Goal: Communication & Community: Answer question/provide support

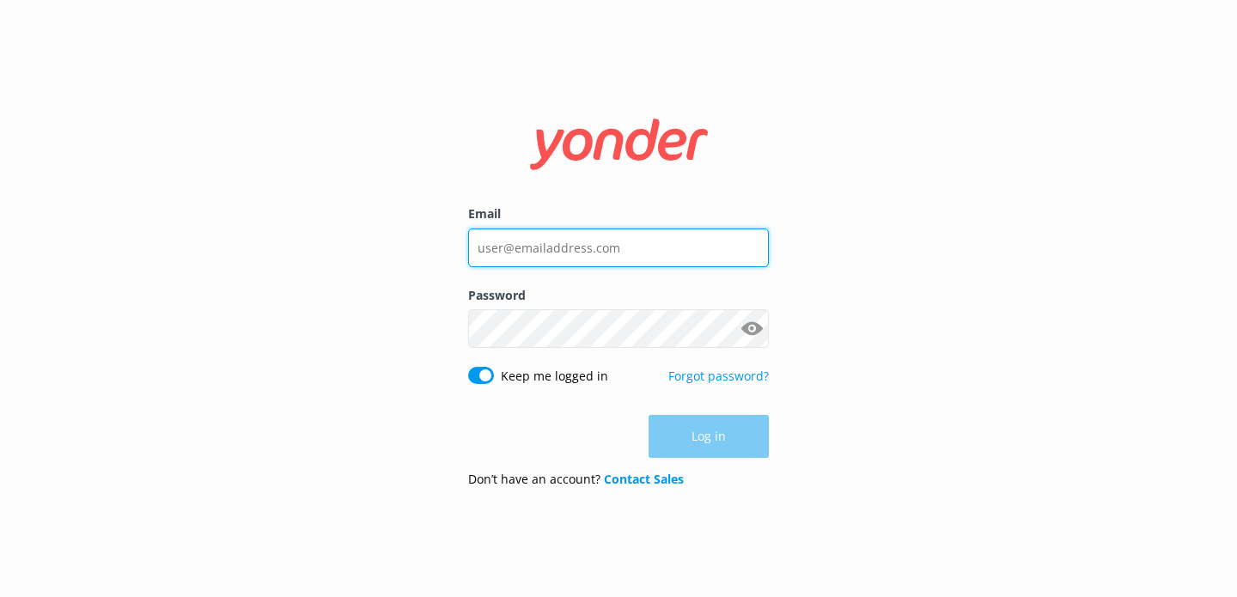
type input "[EMAIL_ADDRESS][DOMAIN_NAME]"
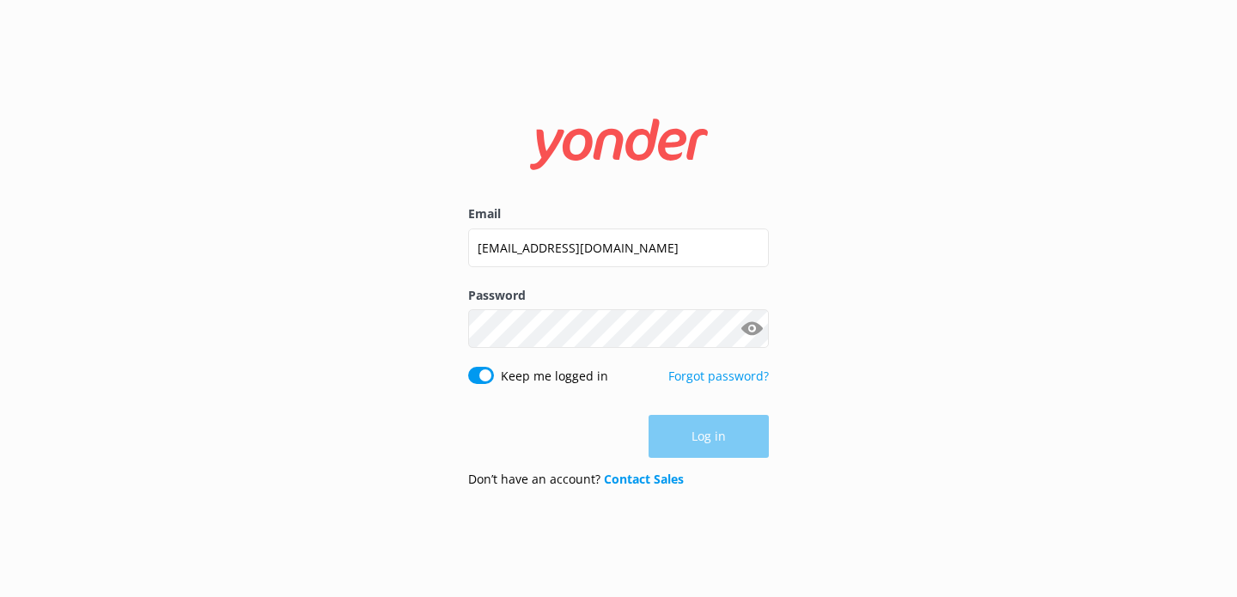
click at [727, 437] on div "Log in" at bounding box center [618, 436] width 301 height 43
click at [697, 439] on button "Log in" at bounding box center [709, 437] width 120 height 43
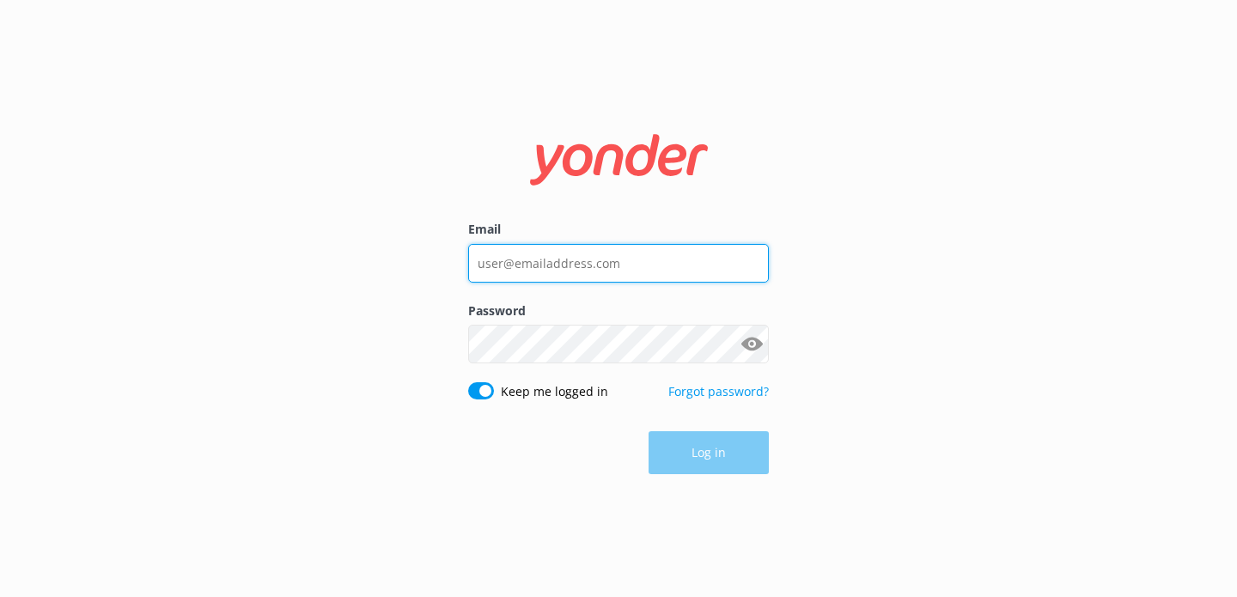
type input "[EMAIL_ADDRESS][DOMAIN_NAME]"
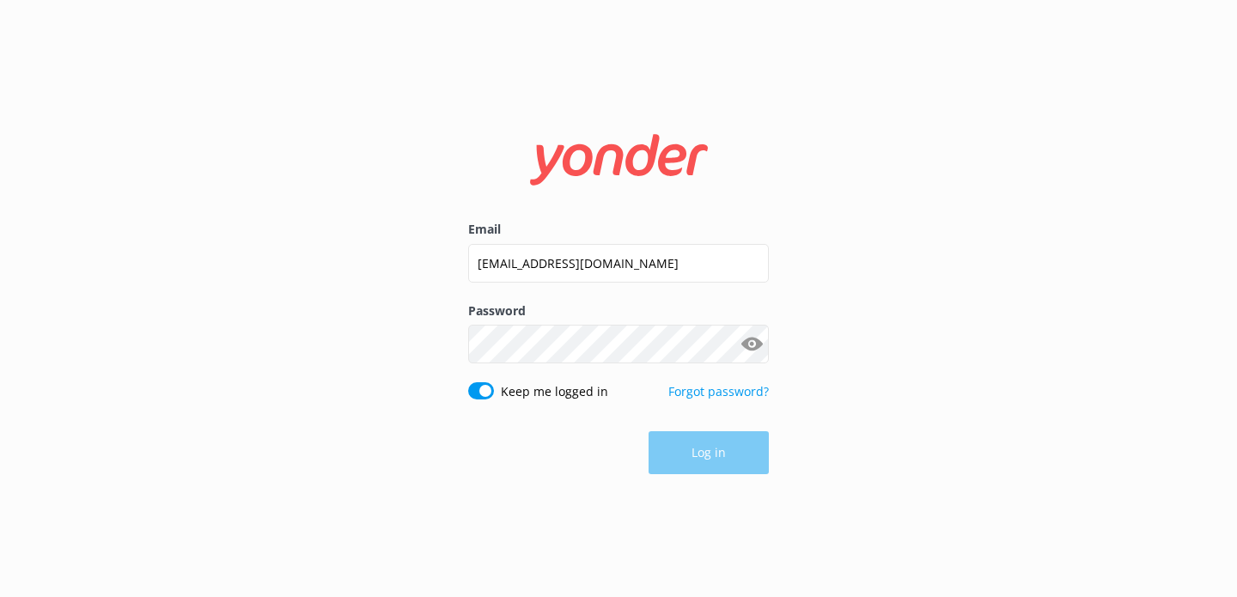
click at [709, 454] on div "Log in" at bounding box center [618, 452] width 301 height 43
click at [709, 454] on button "Log in" at bounding box center [709, 453] width 120 height 43
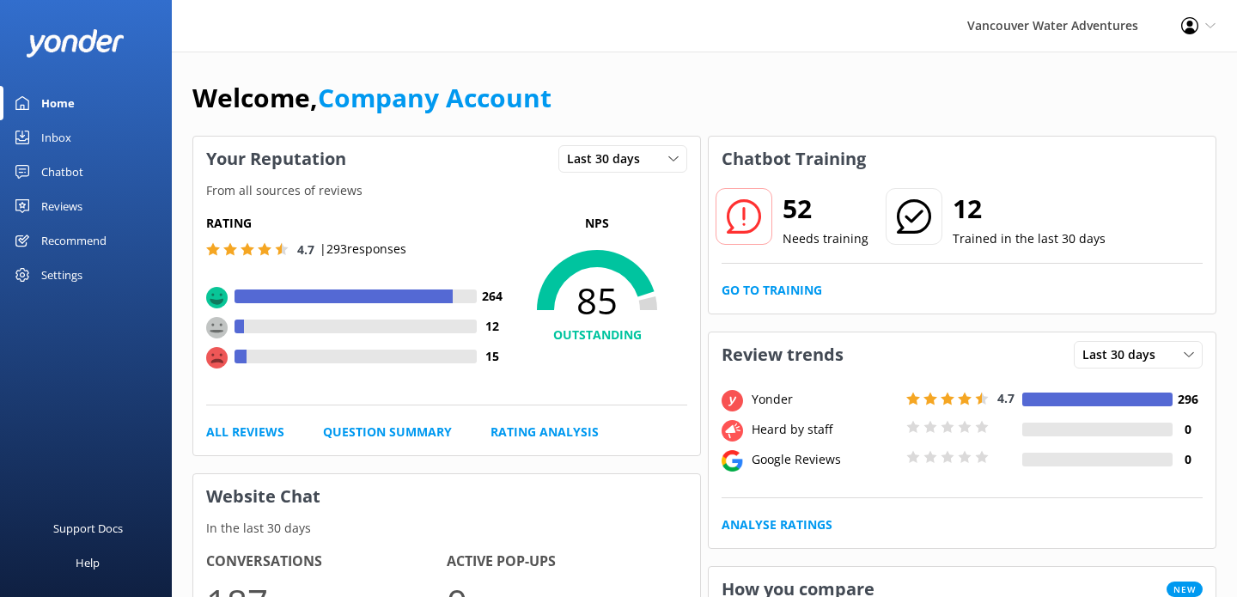
click at [70, 134] on link "Inbox" at bounding box center [86, 137] width 172 height 34
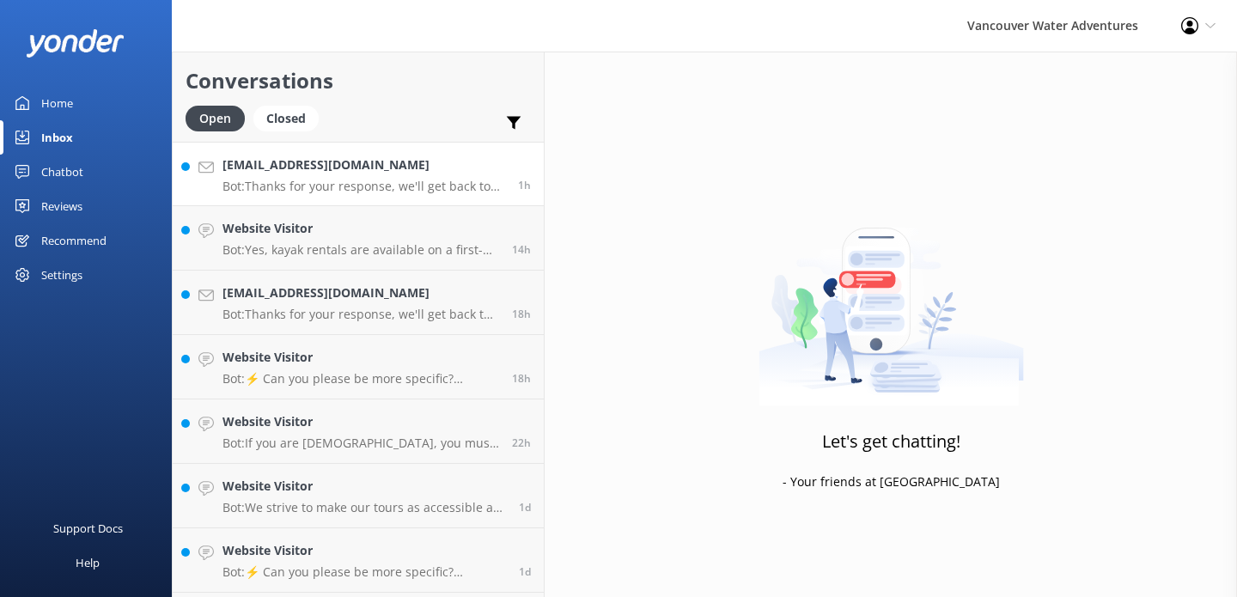
click at [442, 194] on link "[EMAIL_ADDRESS][DOMAIN_NAME] Bot: Thanks for your response, we'll get back to y…" at bounding box center [358, 174] width 371 height 64
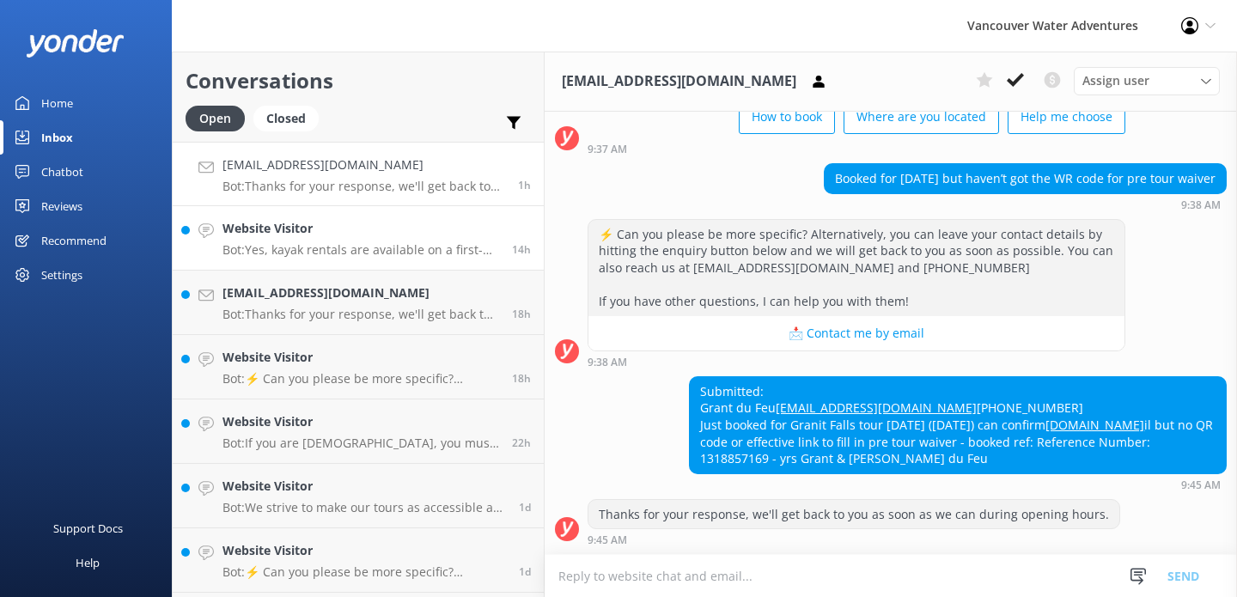
scroll to position [153, 0]
click at [435, 260] on link "Website Visitor Bot: Yes, kayak rentals are available on a first-come, first-se…" at bounding box center [358, 238] width 371 height 64
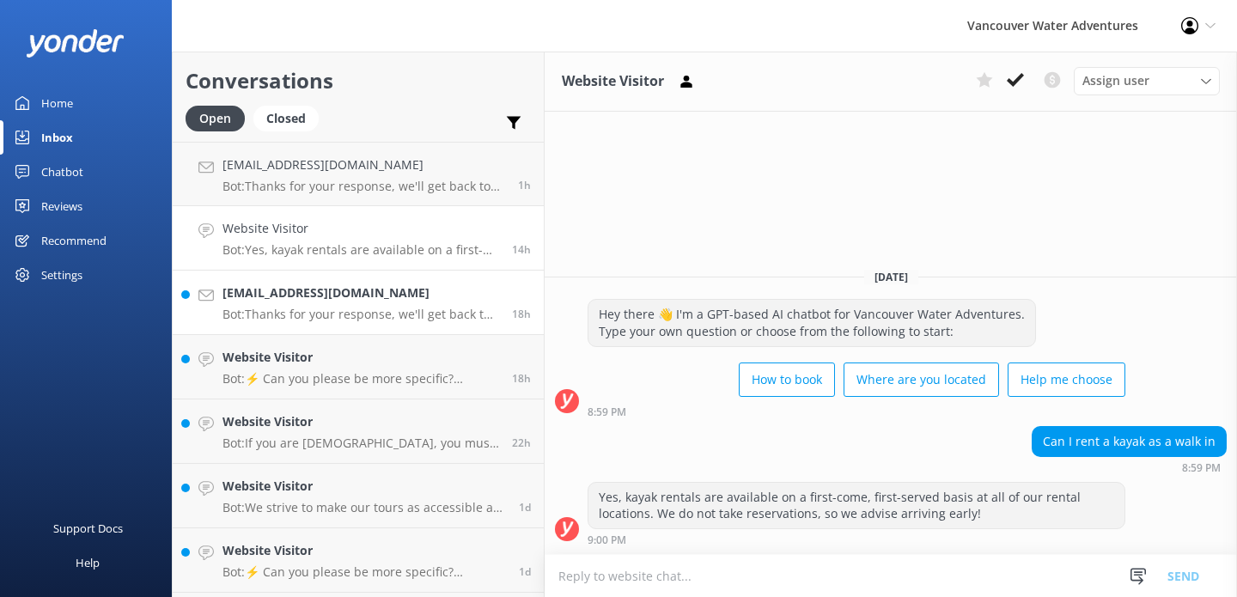
click at [412, 320] on p "Bot: Thanks for your response, we'll get back to you as soon as we can during o…" at bounding box center [361, 314] width 277 height 15
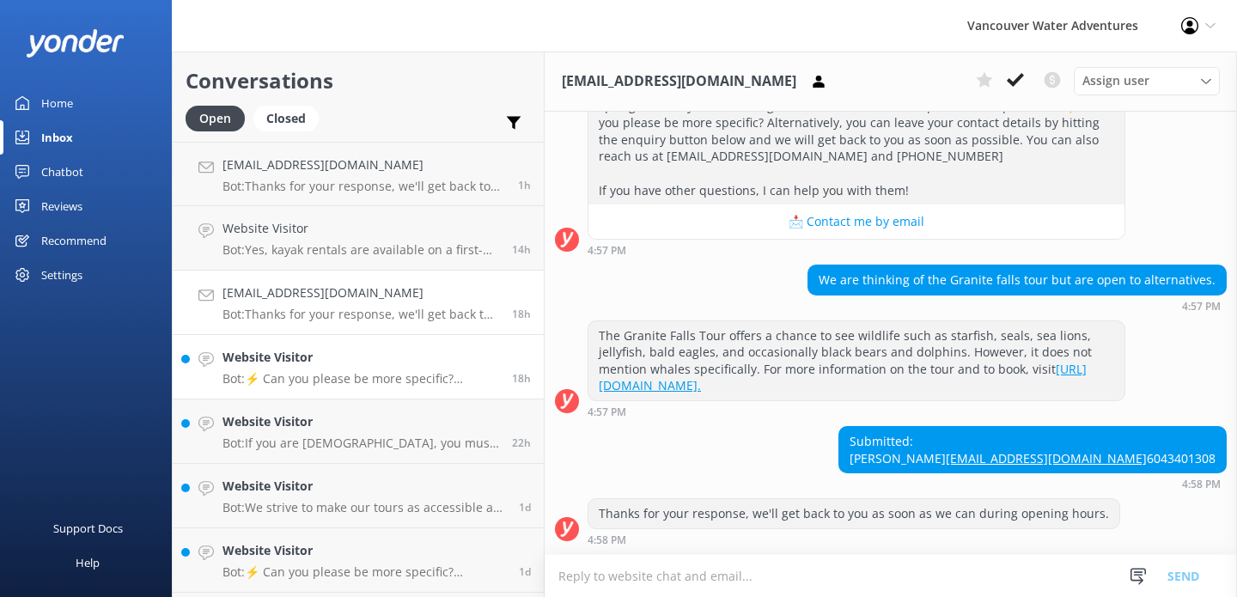
scroll to position [332, 0]
click at [396, 382] on p "Bot: ⚡ Can you please be more specific? Alternatively, you can leave your conta…" at bounding box center [361, 378] width 277 height 15
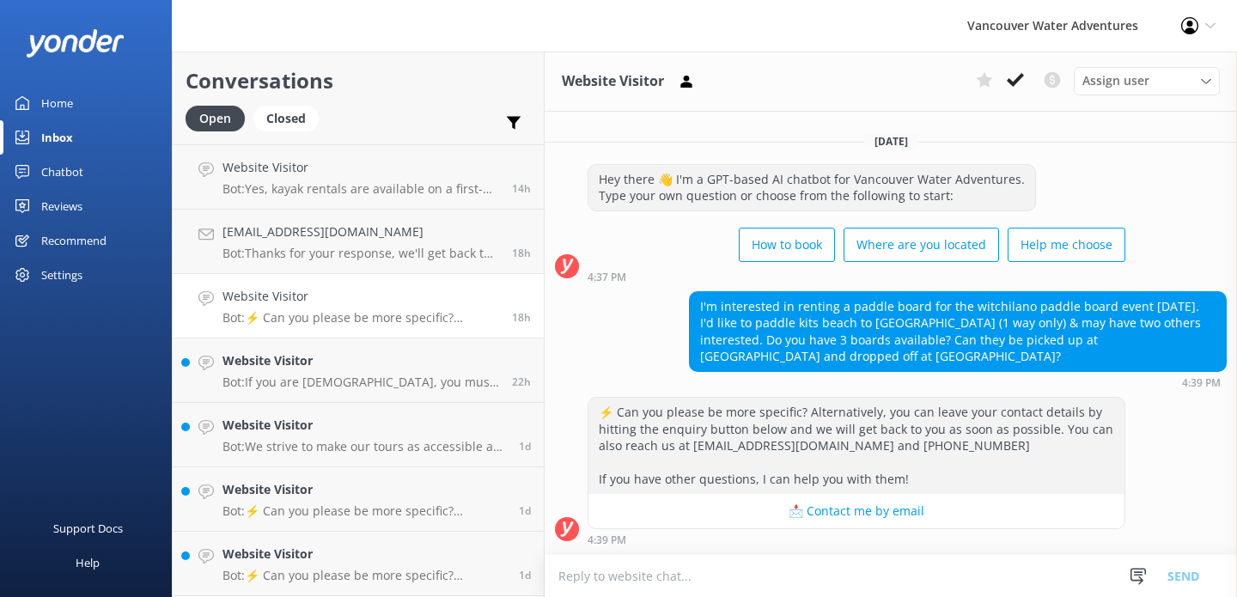
scroll to position [72, 0]
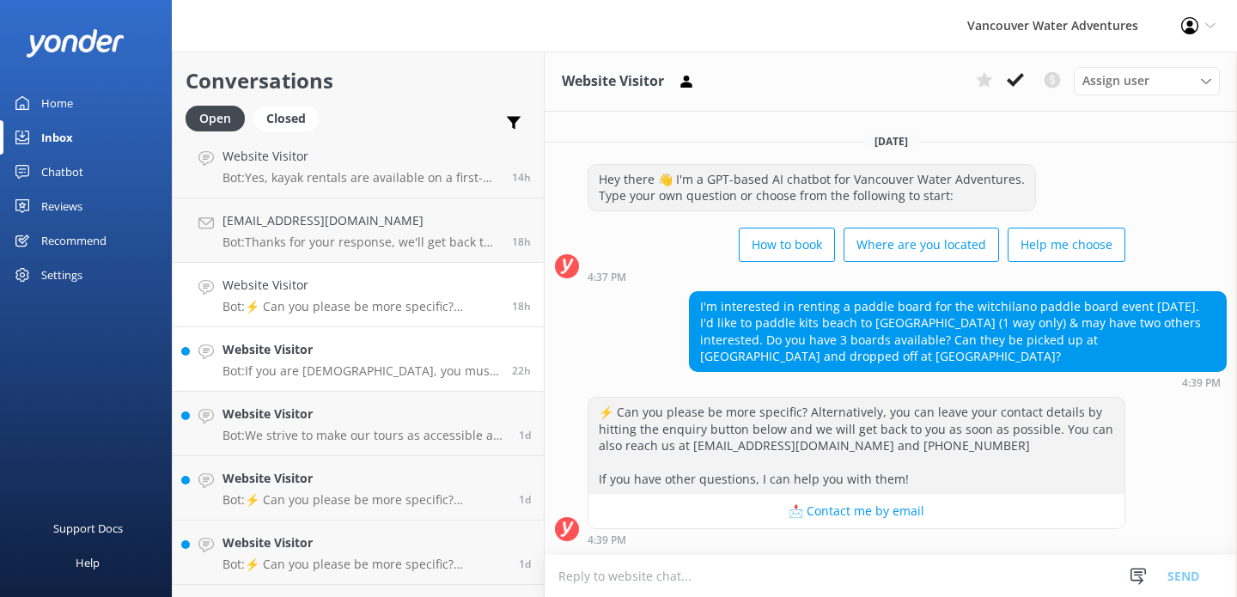
click at [386, 377] on p "Bot: If you are [DEMOGRAPHIC_DATA], you must have a valid government-issued pho…" at bounding box center [361, 370] width 277 height 15
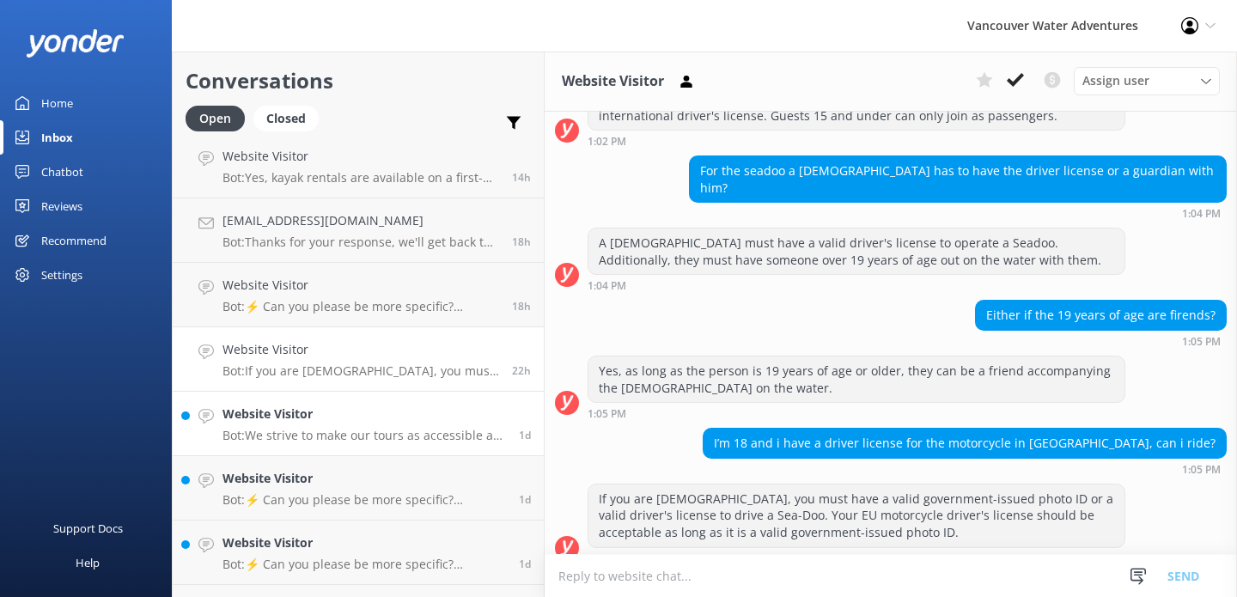
scroll to position [375, 0]
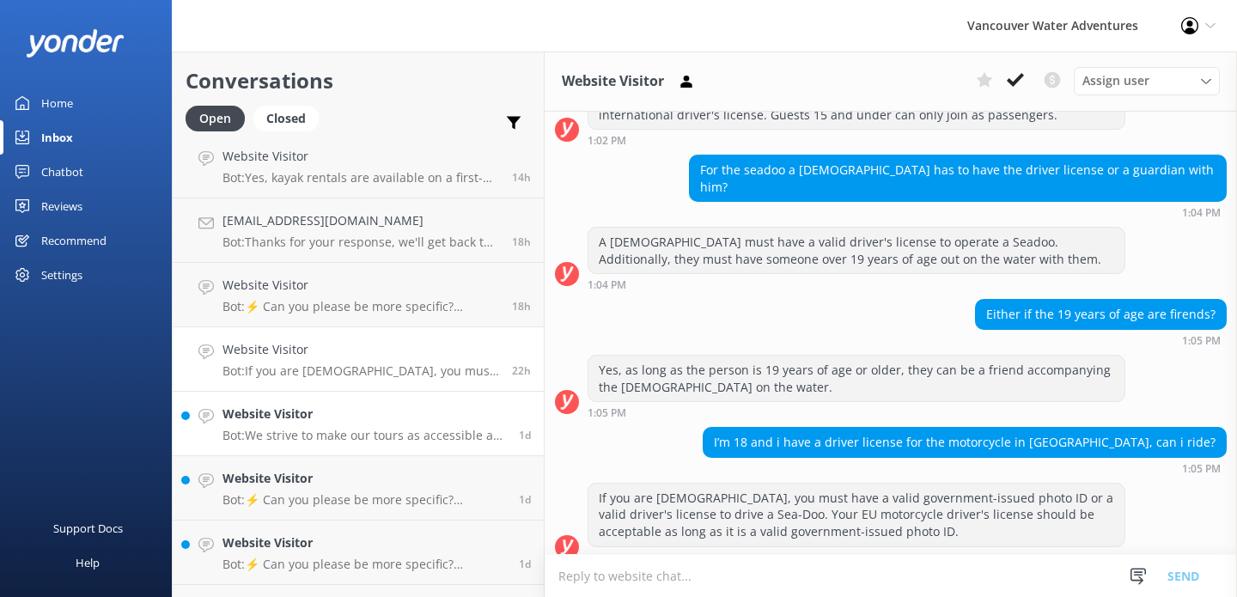
click at [385, 405] on h4 "Website Visitor" at bounding box center [365, 414] width 284 height 19
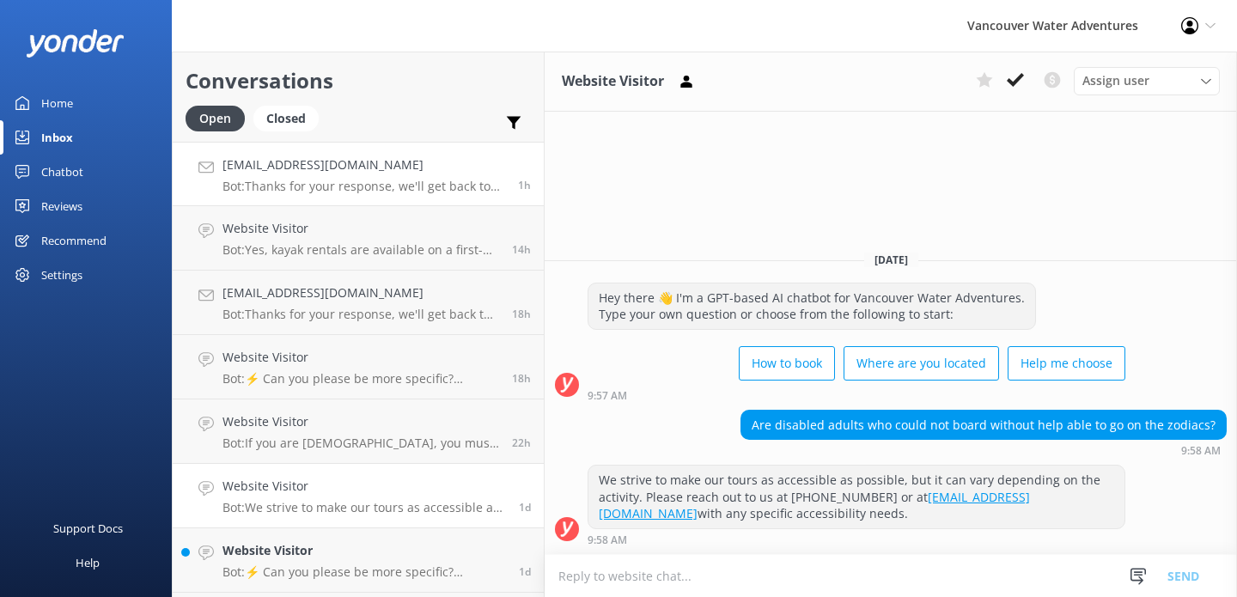
click at [409, 193] on p "Bot: Thanks for your response, we'll get back to you as soon as we can during o…" at bounding box center [364, 186] width 283 height 15
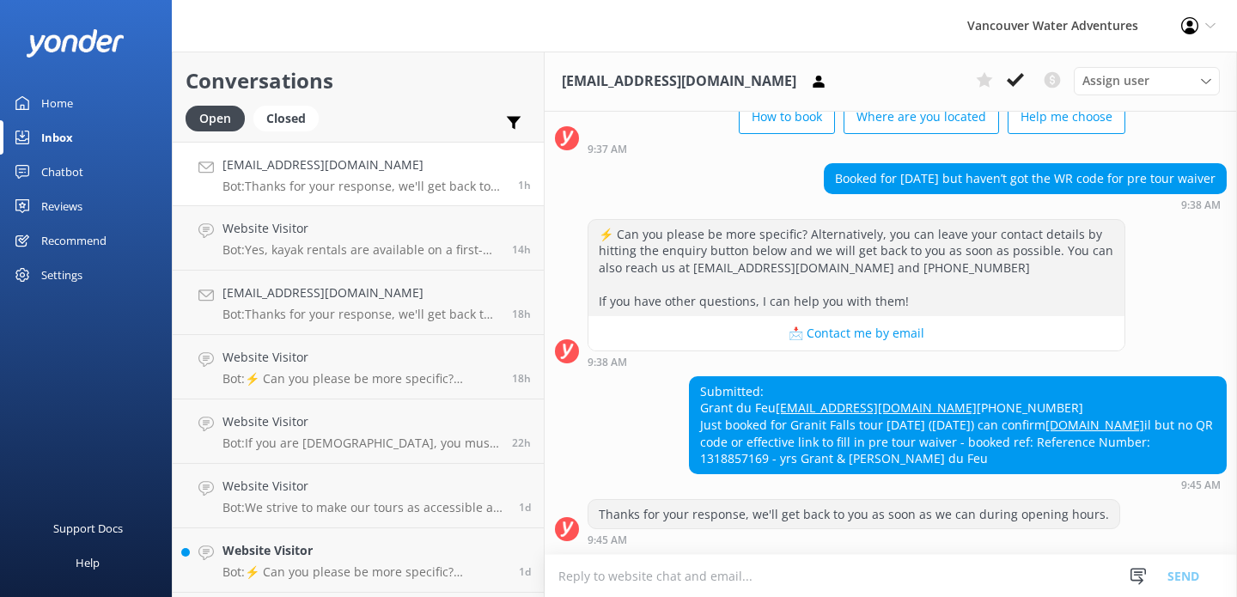
click at [688, 577] on textarea at bounding box center [891, 576] width 692 height 42
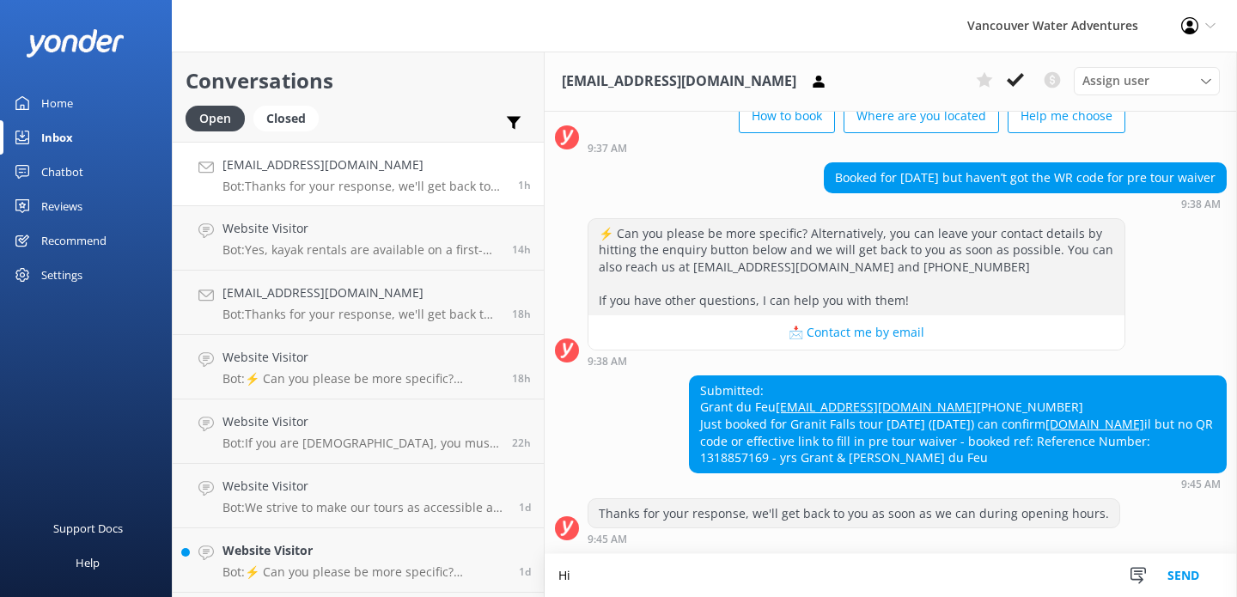
scroll to position [154, 0]
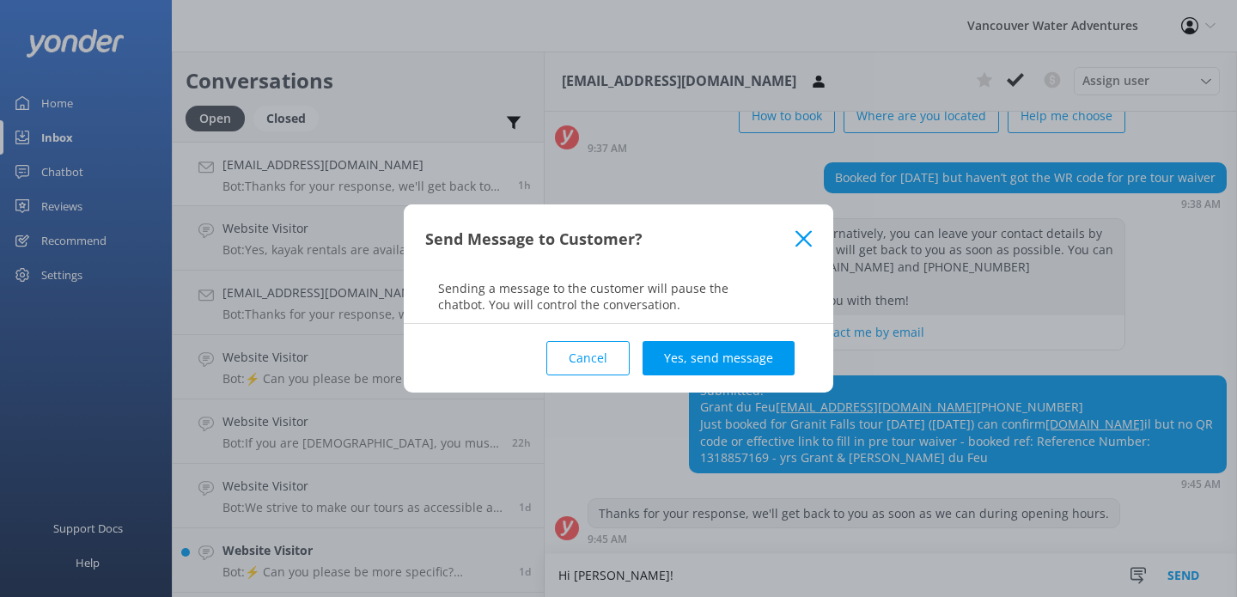
click at [582, 358] on button "Cancel" at bounding box center [587, 358] width 83 height 34
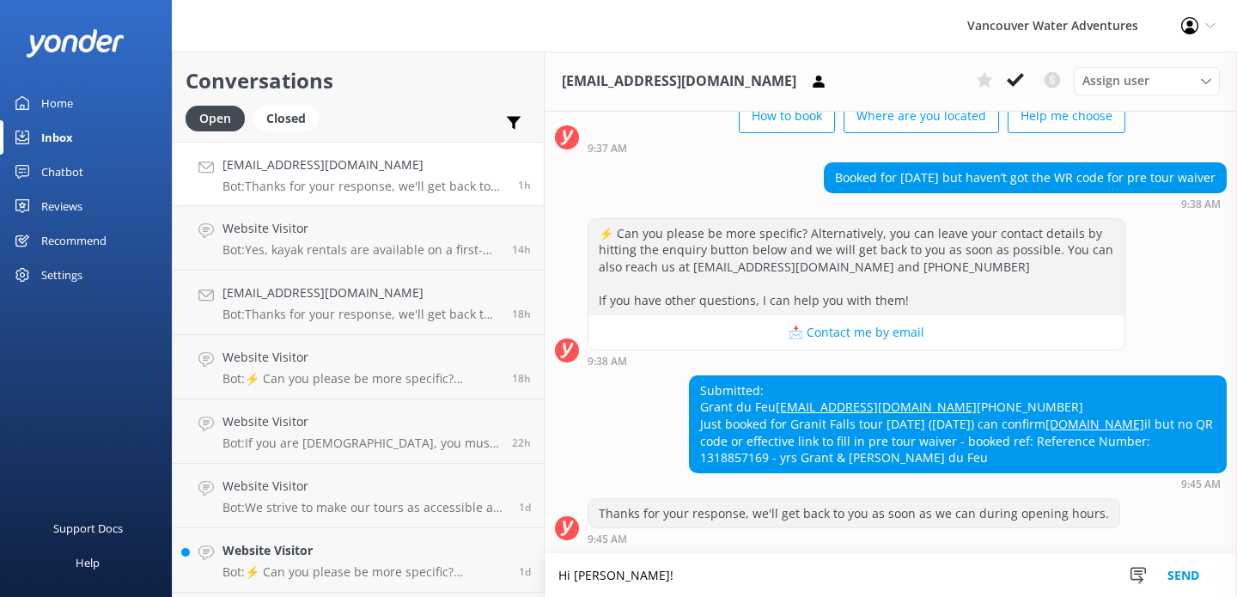
click at [603, 570] on textarea "Hi [PERSON_NAME]!" at bounding box center [891, 575] width 692 height 43
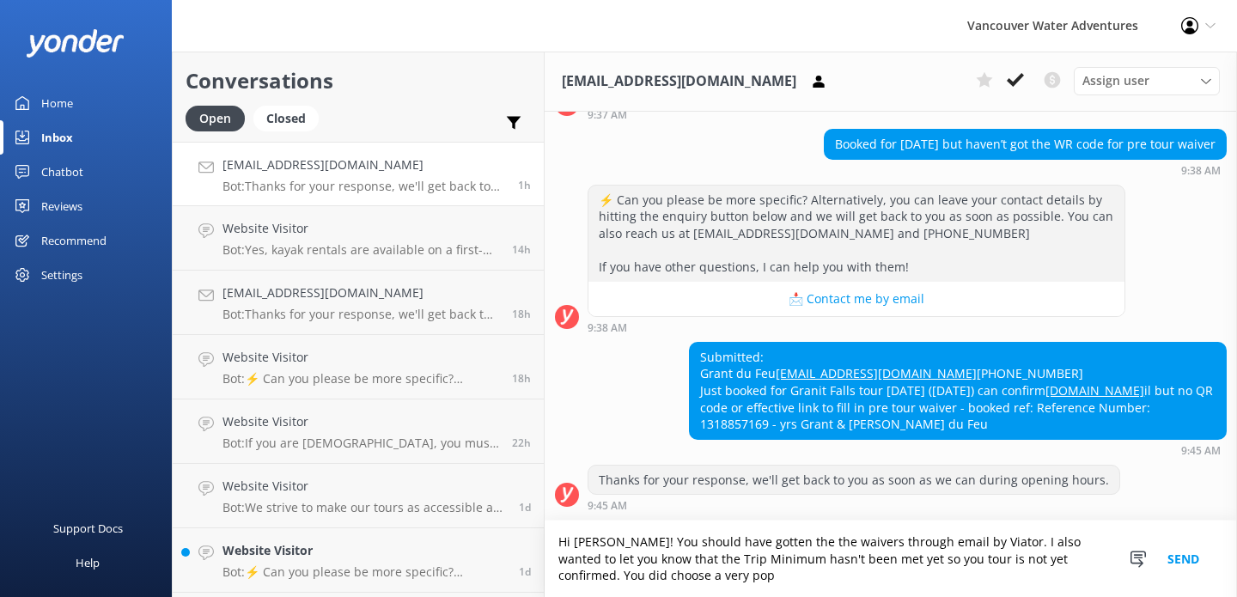
scroll to position [187, 0]
click at [997, 558] on textarea "Hi [PERSON_NAME]! You should have gotten the the waivers through email by Viato…" at bounding box center [891, 559] width 692 height 76
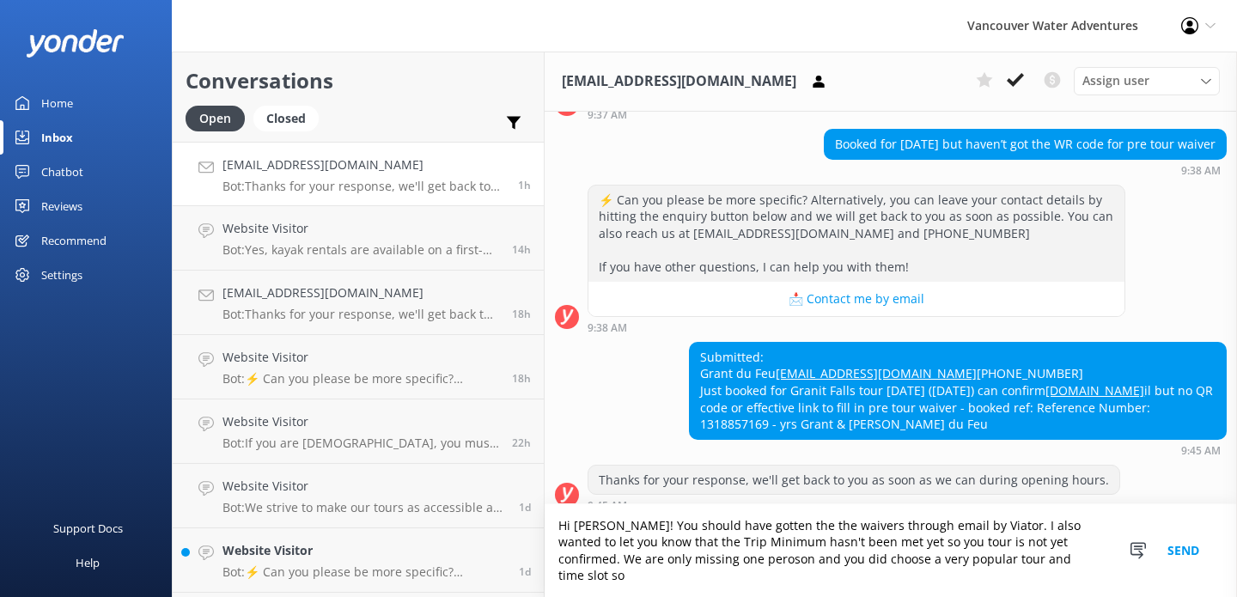
click at [897, 577] on textarea "Hi [PERSON_NAME]! You should have gotten the the waivers through email by Viato…" at bounding box center [891, 550] width 692 height 93
click at [973, 577] on textarea "Hi [PERSON_NAME]! You should have gotten the the waivers through email by Viato…" at bounding box center [891, 550] width 692 height 93
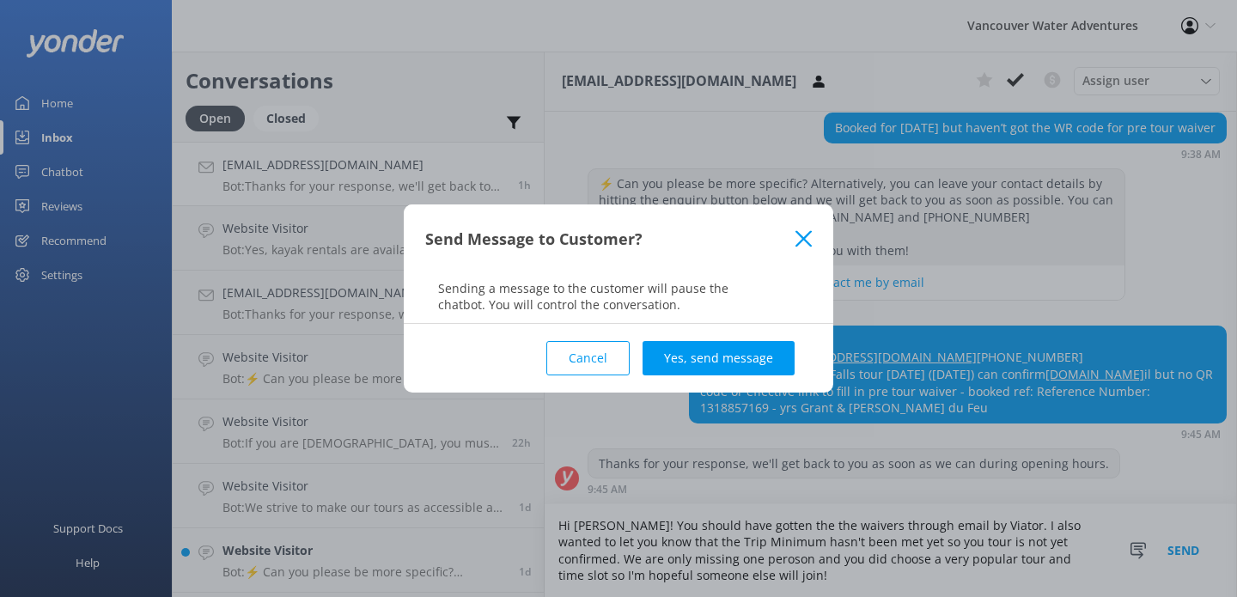
type textarea "Hi [PERSON_NAME]! You should have gotten the the waivers through email by Viato…"
click at [568, 365] on button "Cancel" at bounding box center [587, 358] width 83 height 34
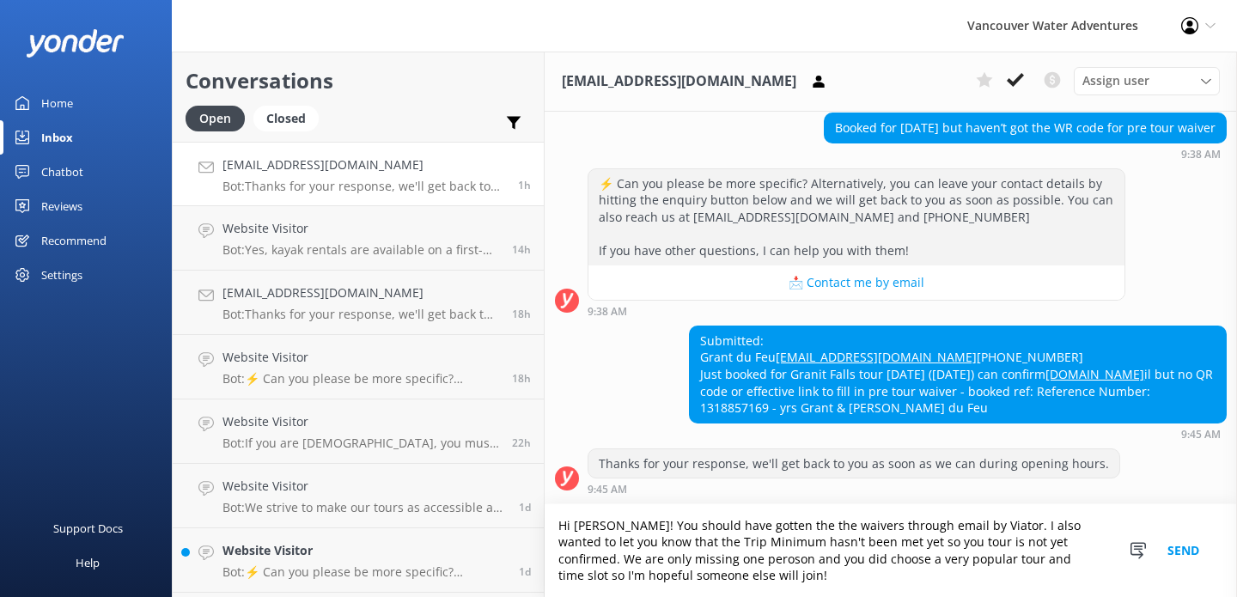
click at [627, 593] on textarea "Hi [PERSON_NAME]! You should have gotten the the waivers through email by Viato…" at bounding box center [891, 550] width 692 height 93
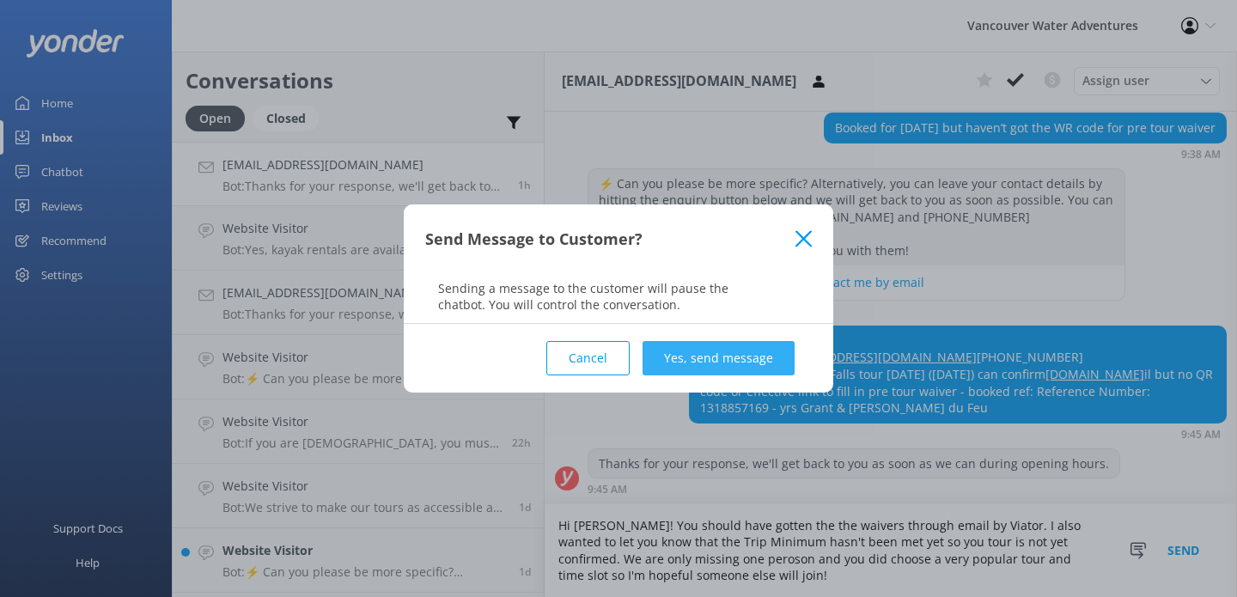
click at [721, 357] on button "Yes, send message" at bounding box center [719, 358] width 152 height 34
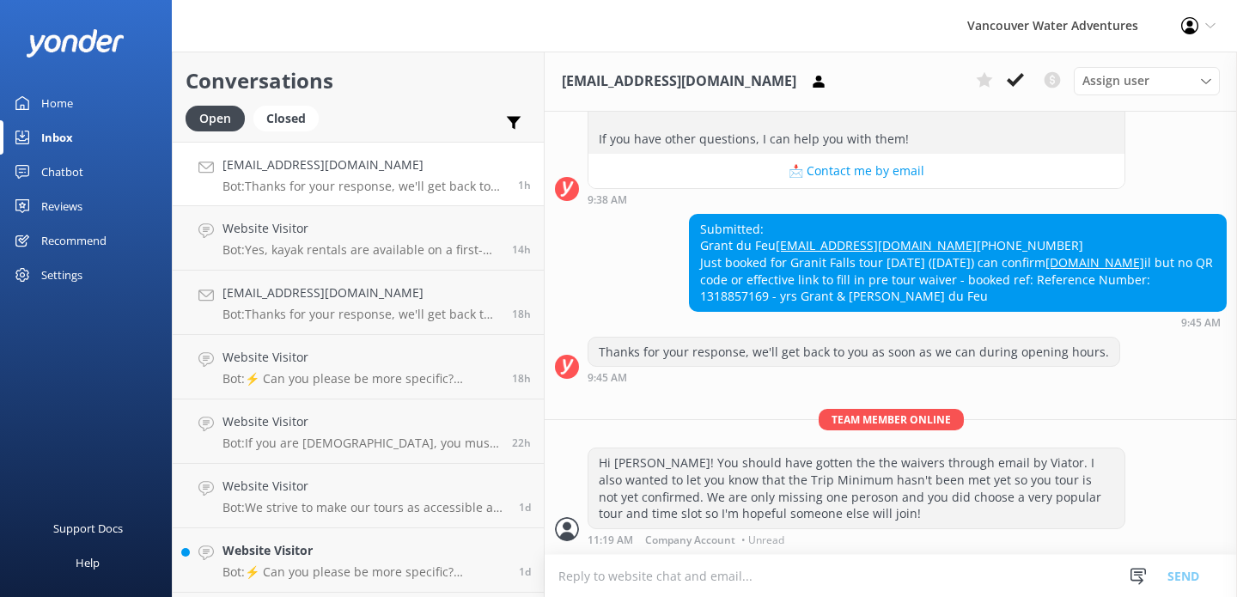
scroll to position [315, 0]
